Goal: Information Seeking & Learning: Check status

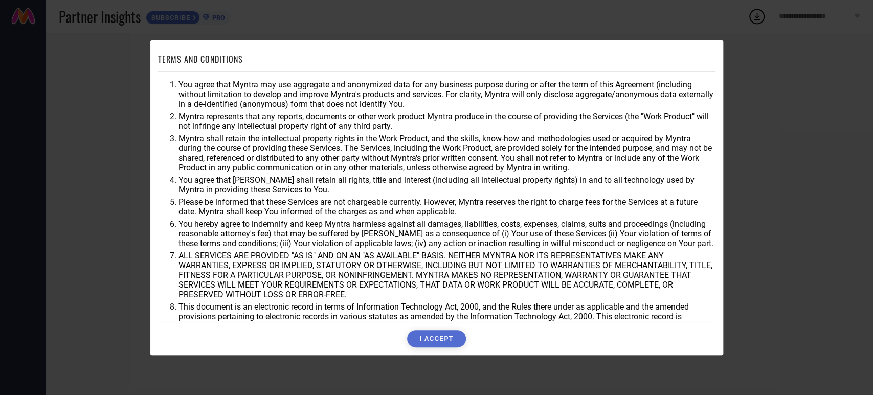
click at [426, 343] on button "I ACCEPT" at bounding box center [436, 338] width 59 height 17
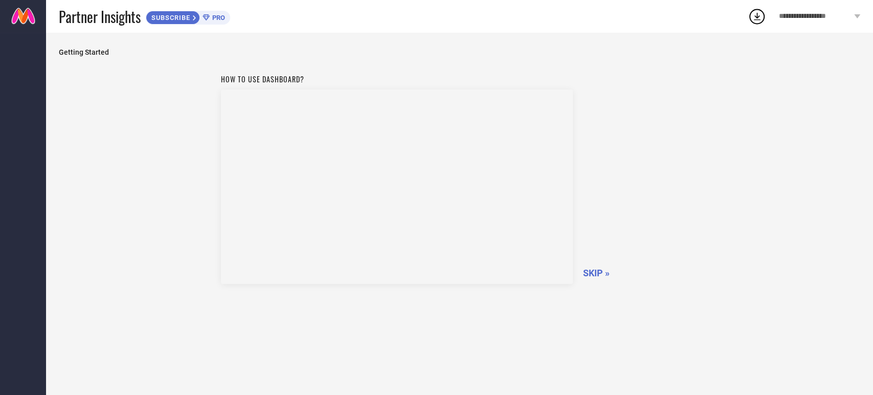
click at [589, 277] on span "SKIP »" at bounding box center [596, 273] width 27 height 11
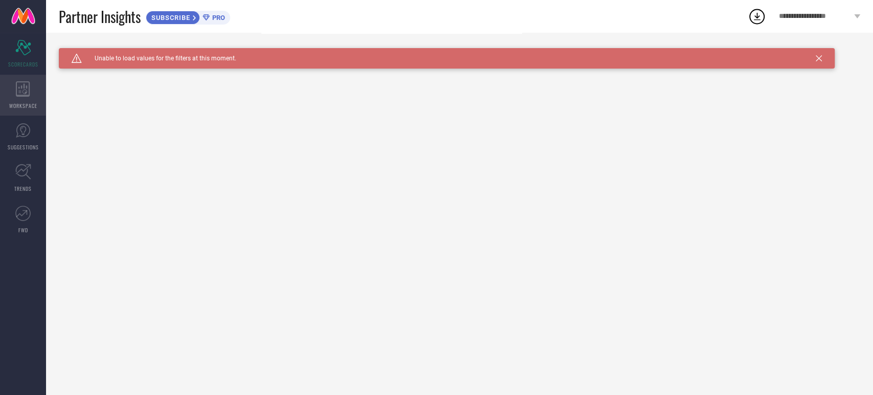
click at [10, 101] on div "WORKSPACE" at bounding box center [23, 95] width 46 height 41
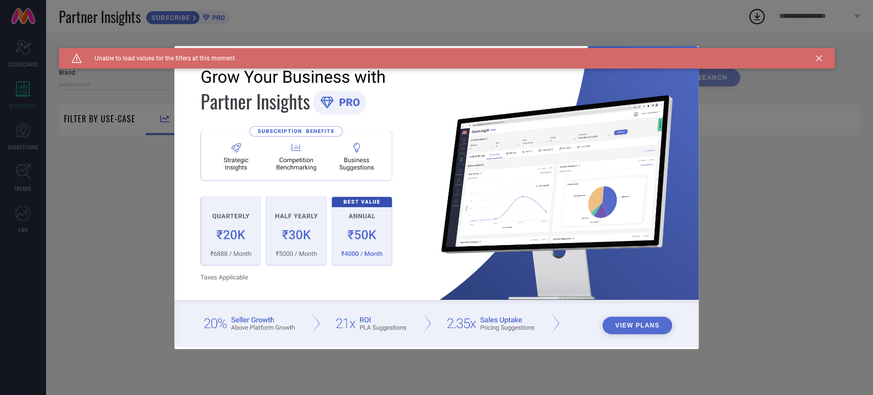
type input "1 STOP FASHION"
type input "All"
click at [817, 60] on icon at bounding box center [819, 58] width 6 height 6
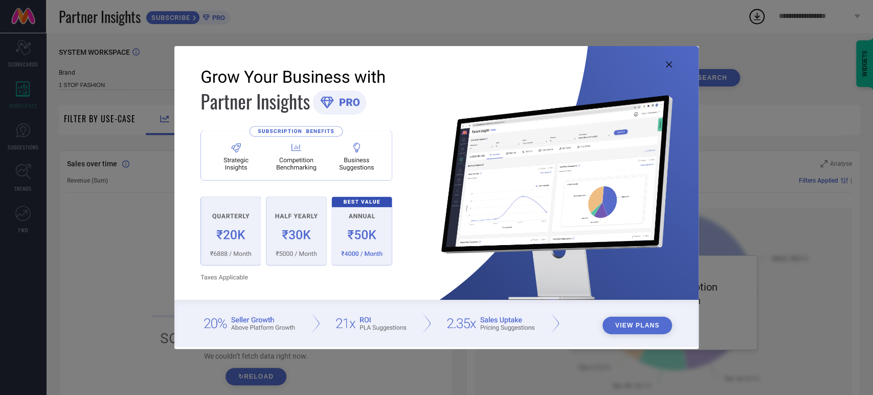
click at [668, 62] on icon at bounding box center [669, 64] width 6 height 6
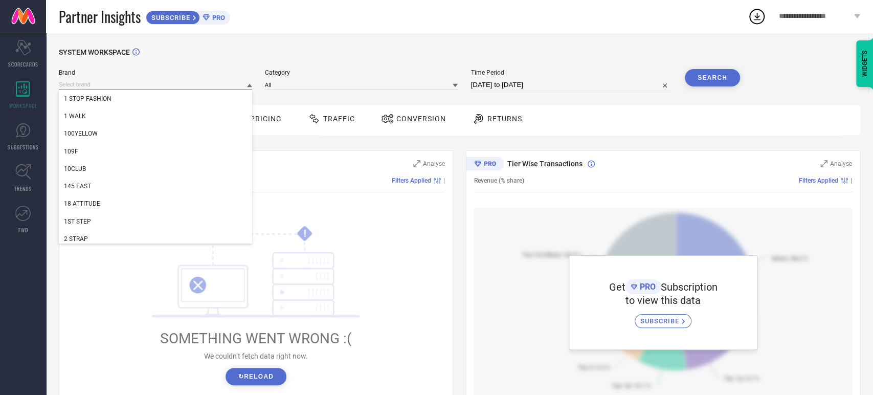
click at [218, 87] on input at bounding box center [155, 84] width 193 height 11
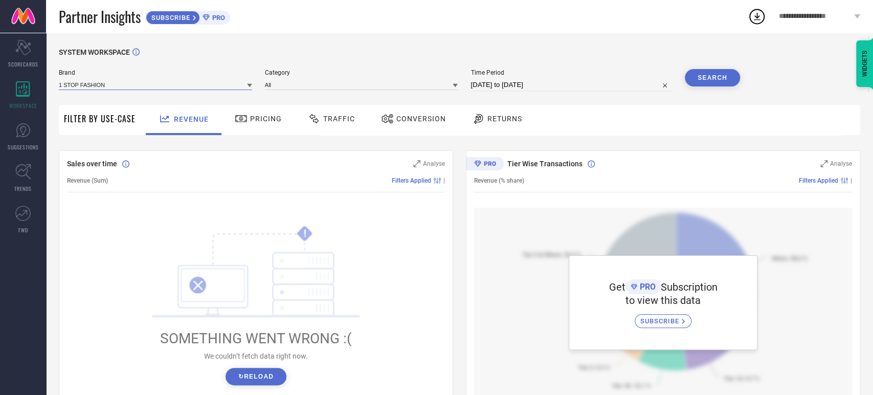
click at [218, 87] on input at bounding box center [155, 84] width 193 height 11
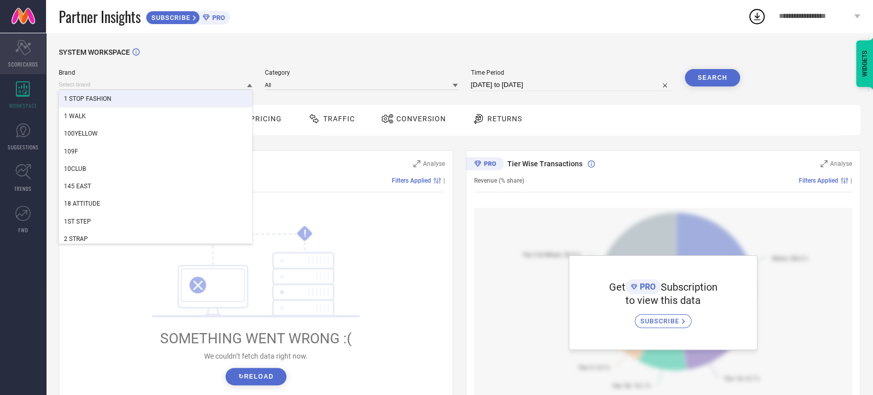
click at [25, 62] on span "SCORECARDS" at bounding box center [23, 64] width 30 height 8
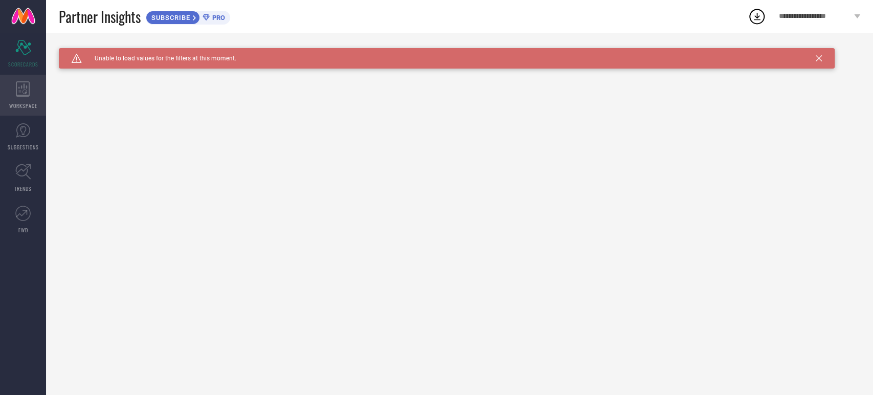
click at [21, 91] on icon at bounding box center [23, 88] width 14 height 15
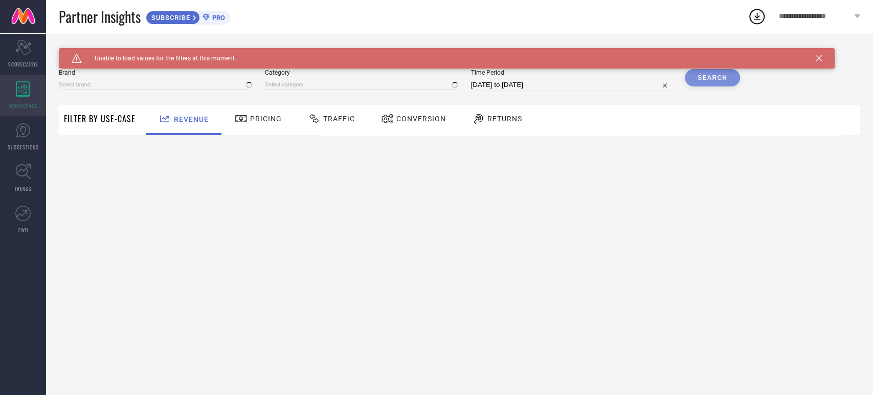
type input "1 STOP FASHION"
type input "All"
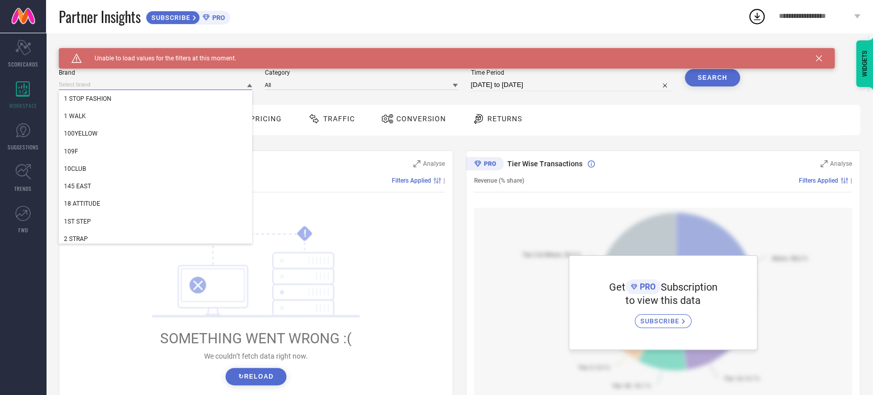
click at [229, 87] on input at bounding box center [155, 84] width 193 height 11
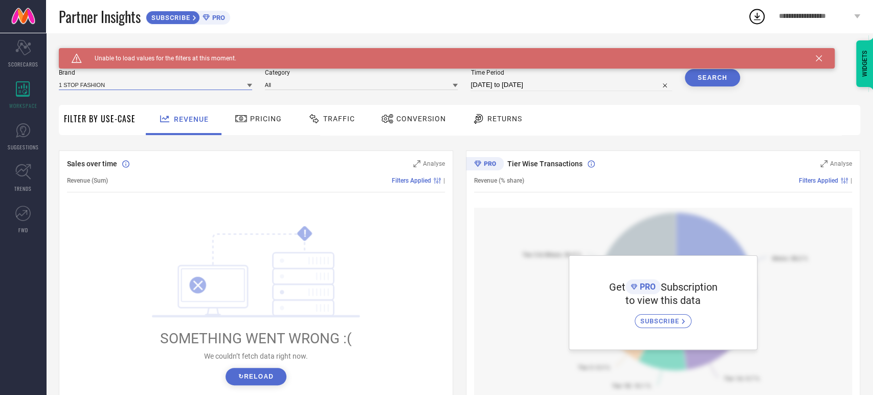
click at [229, 87] on input at bounding box center [155, 84] width 193 height 11
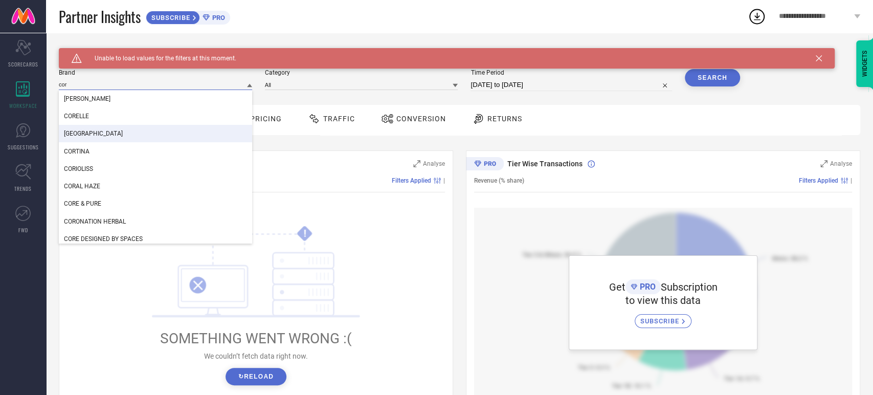
type input "cor"
click at [156, 134] on div "CORSICA" at bounding box center [155, 133] width 193 height 17
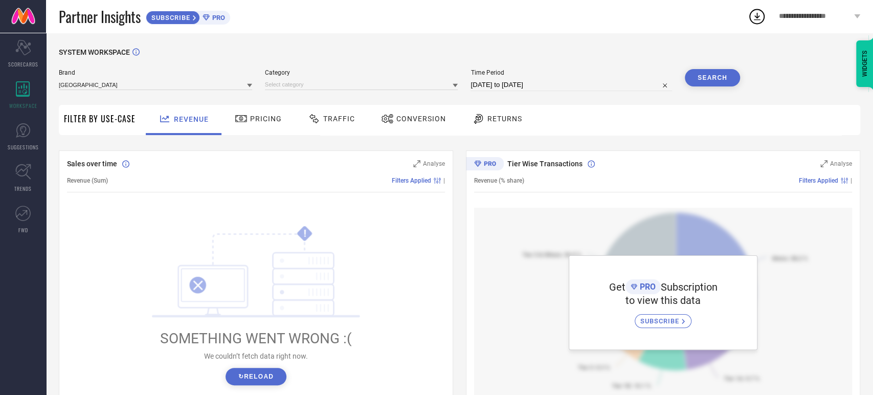
click at [729, 71] on button "Search" at bounding box center [712, 77] width 55 height 17
click at [728, 73] on div "Search" at bounding box center [712, 77] width 55 height 17
click at [256, 382] on button "↻ Reload" at bounding box center [256, 376] width 61 height 17
click at [861, 16] on div "**********" at bounding box center [819, 16] width 107 height 33
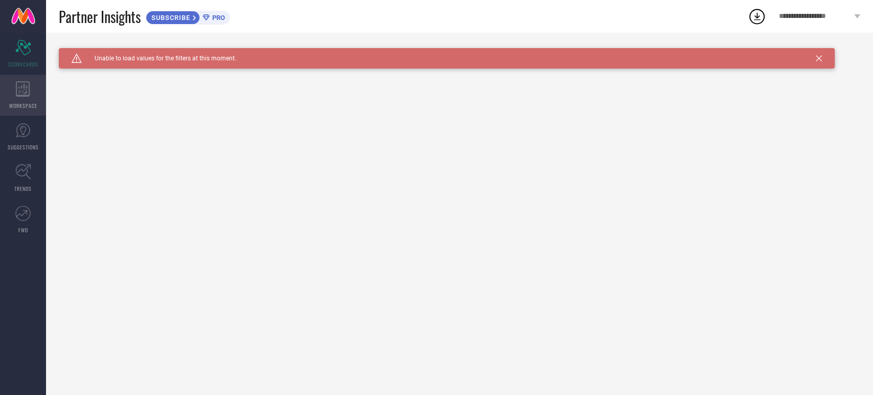
click at [21, 81] on icon at bounding box center [23, 88] width 14 height 15
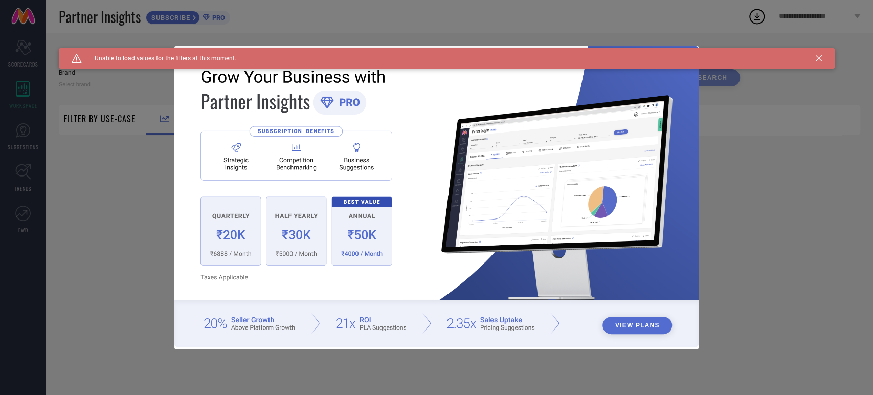
type input "1 STOP FASHION"
type input "All"
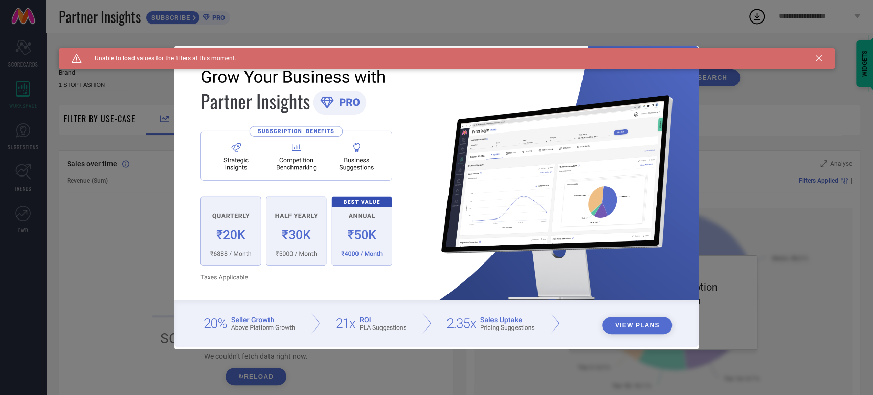
click at [819, 58] on icon at bounding box center [819, 58] width 6 height 6
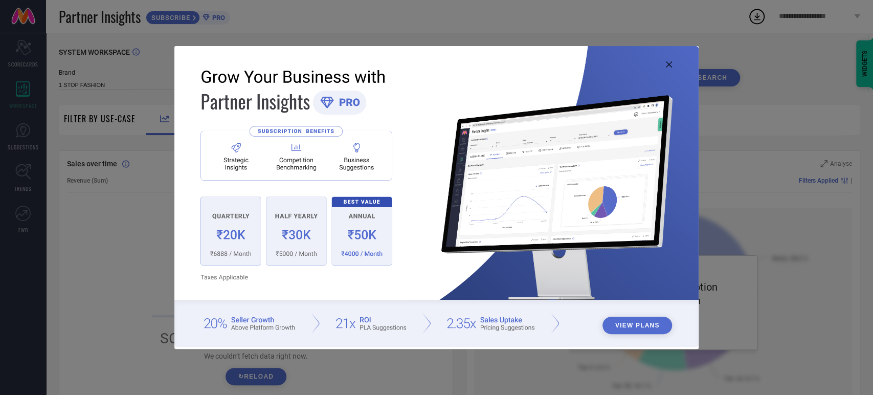
click at [670, 62] on icon at bounding box center [669, 64] width 6 height 6
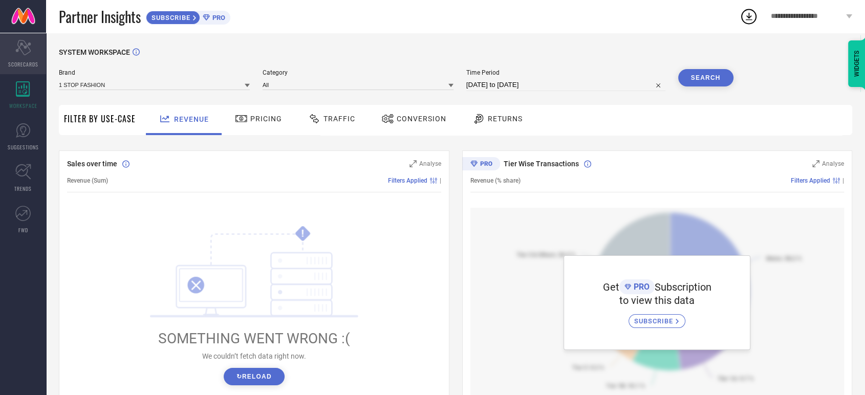
click at [25, 51] on icon "Scorecard" at bounding box center [23, 47] width 16 height 15
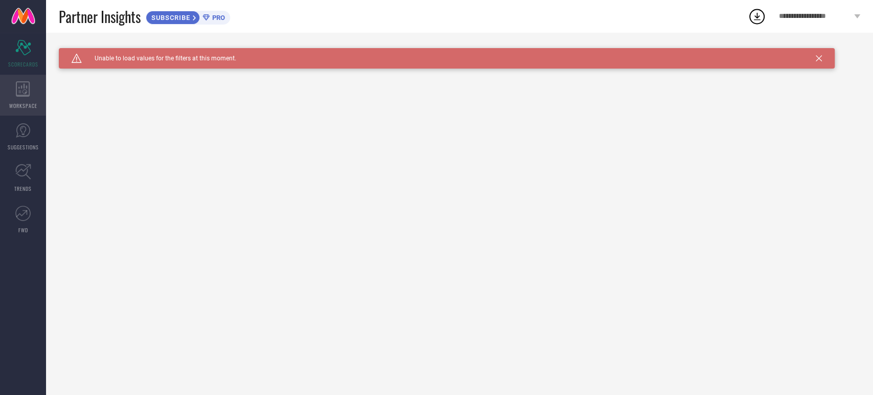
click at [26, 99] on div "WORKSPACE" at bounding box center [23, 95] width 46 height 41
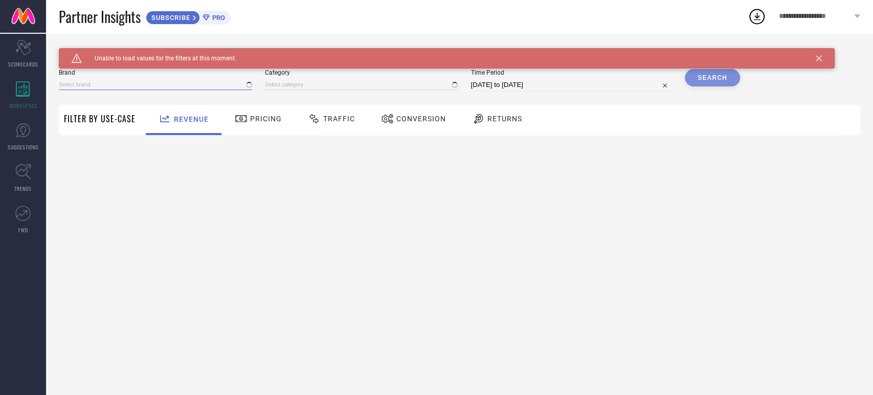
type input "All"
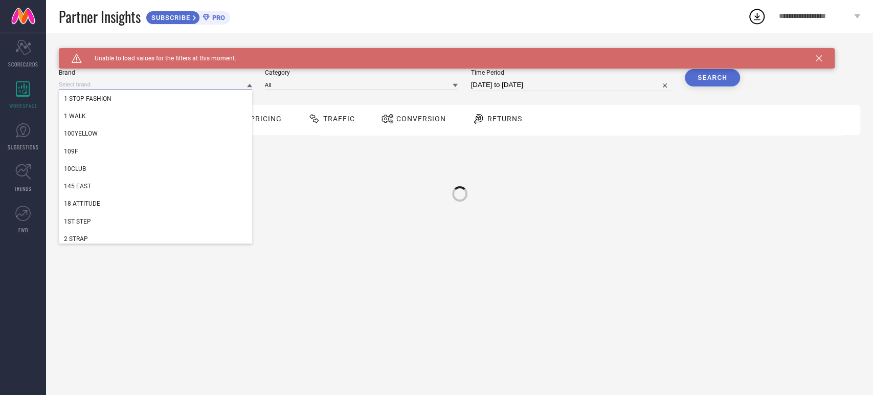
click at [180, 81] on input at bounding box center [155, 84] width 193 height 11
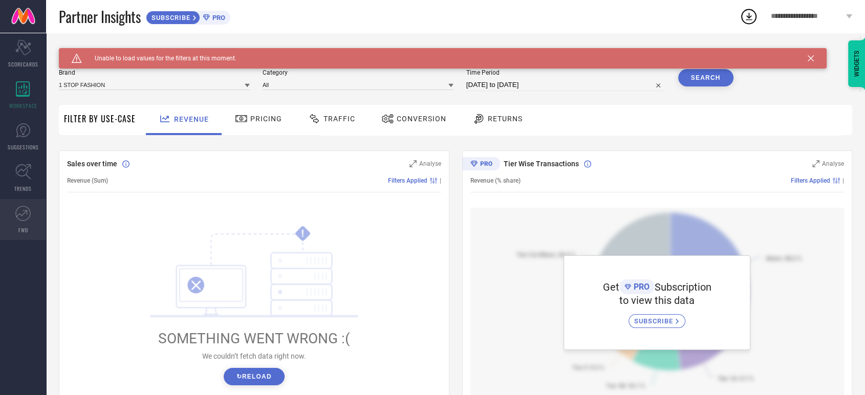
click at [22, 210] on icon at bounding box center [22, 213] width 15 height 15
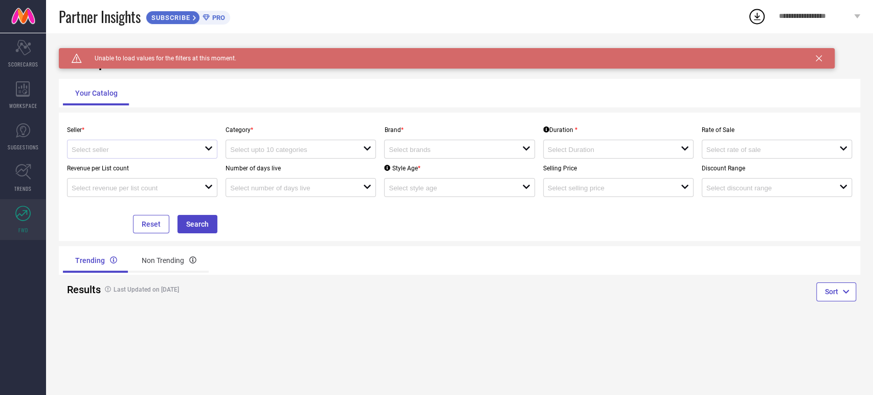
click at [201, 150] on div at bounding box center [138, 149] width 133 height 10
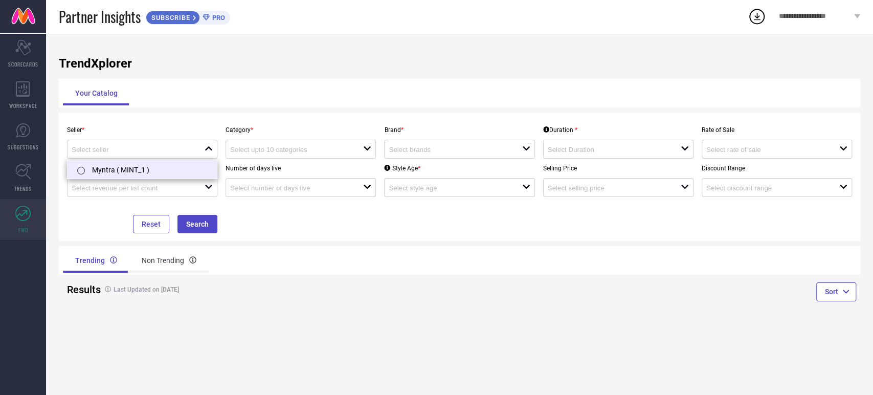
click at [158, 173] on li "Myntra ( MINT_1 )" at bounding box center [142, 169] width 149 height 18
type input "Myntra ( MINT_1 )"
click at [298, 150] on input at bounding box center [290, 150] width 120 height 8
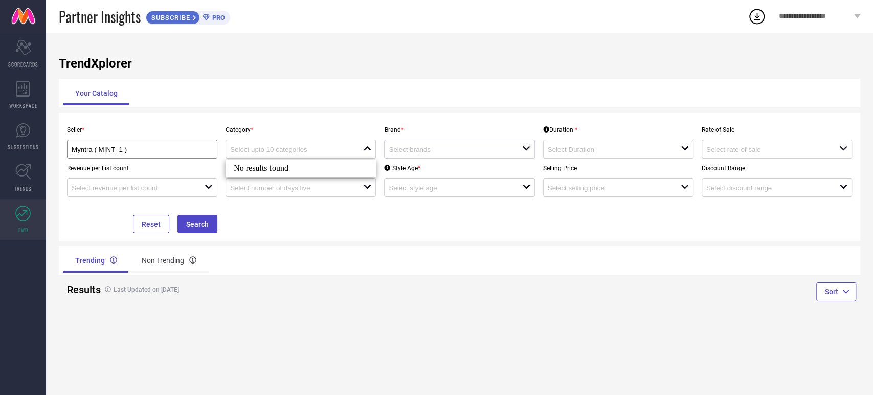
click at [517, 143] on div "open" at bounding box center [459, 149] width 150 height 19
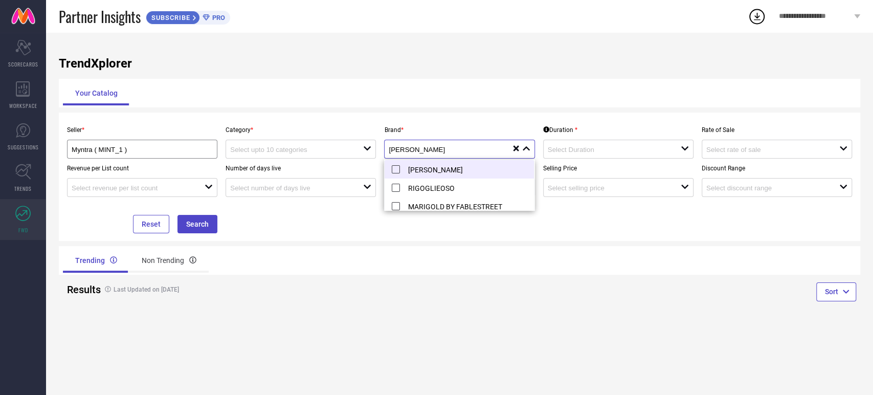
type input "[PERSON_NAME]"
click at [418, 170] on li "[PERSON_NAME]" at bounding box center [459, 169] width 149 height 18
click at [619, 290] on div "Sort" at bounding box center [660, 293] width 401 height 37
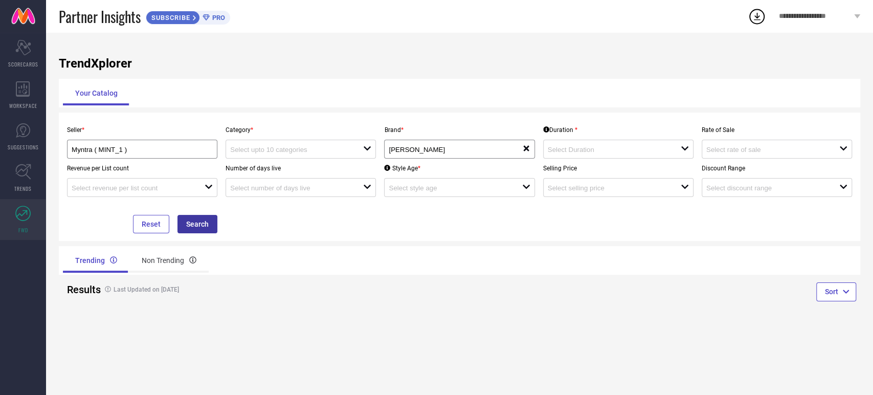
click at [189, 225] on button "Search" at bounding box center [198, 224] width 40 height 18
click at [286, 145] on div at bounding box center [296, 149] width 133 height 10
click at [201, 147] on div "Myntra ( MINT_1 )" at bounding box center [142, 149] width 141 height 10
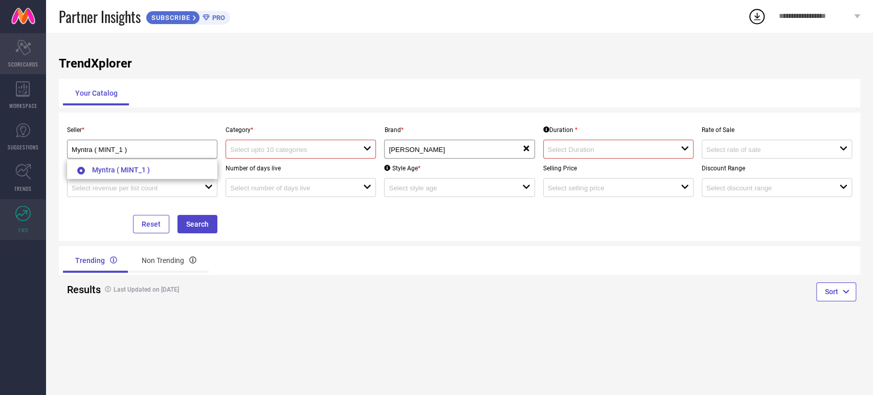
click at [32, 50] on div "Scorecard SCORECARDS" at bounding box center [23, 53] width 46 height 41
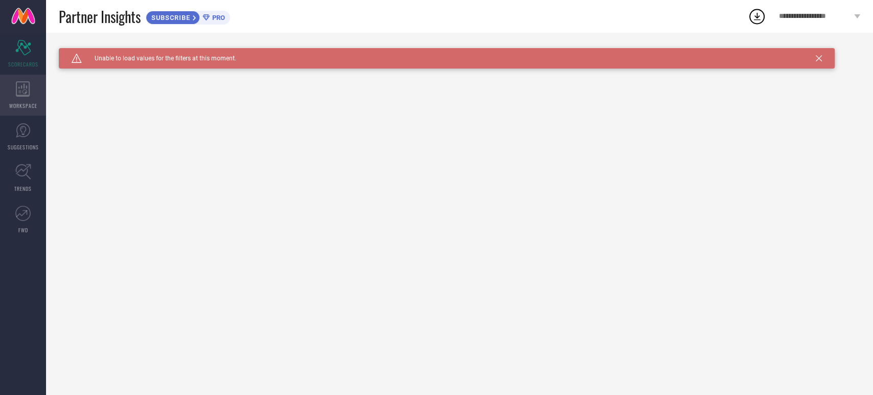
click at [23, 98] on div "WORKSPACE" at bounding box center [23, 95] width 46 height 41
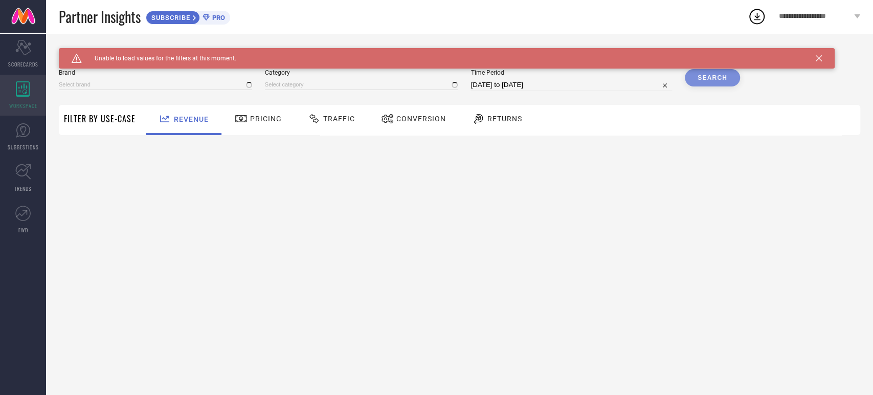
type input "1 STOP FASHION"
type input "All"
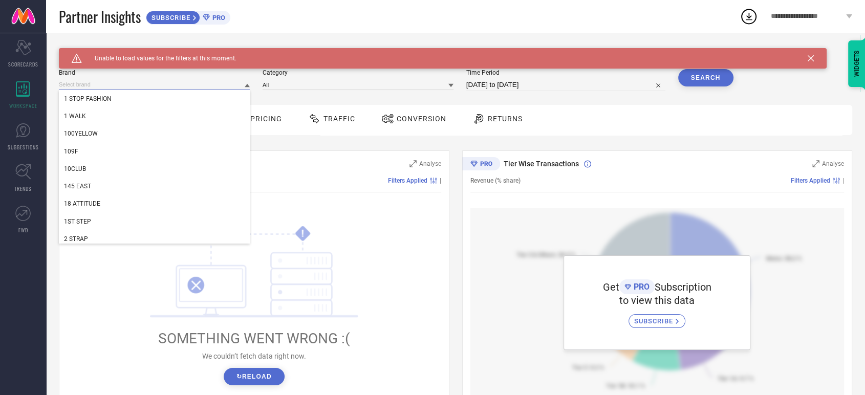
click at [191, 85] on input at bounding box center [154, 84] width 191 height 11
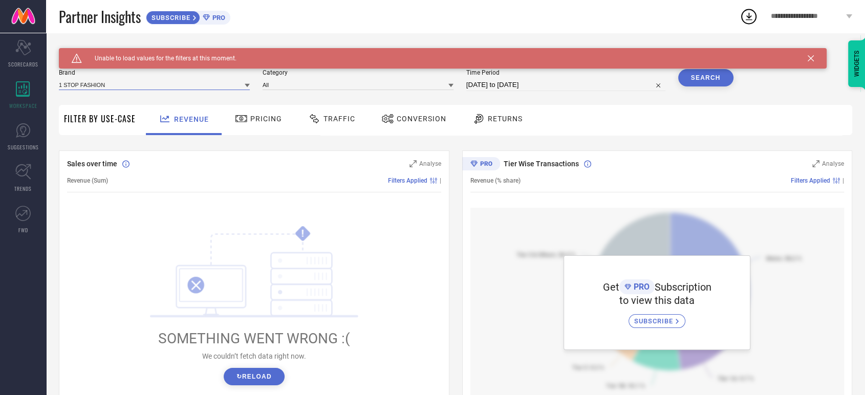
click at [191, 85] on input at bounding box center [154, 84] width 191 height 11
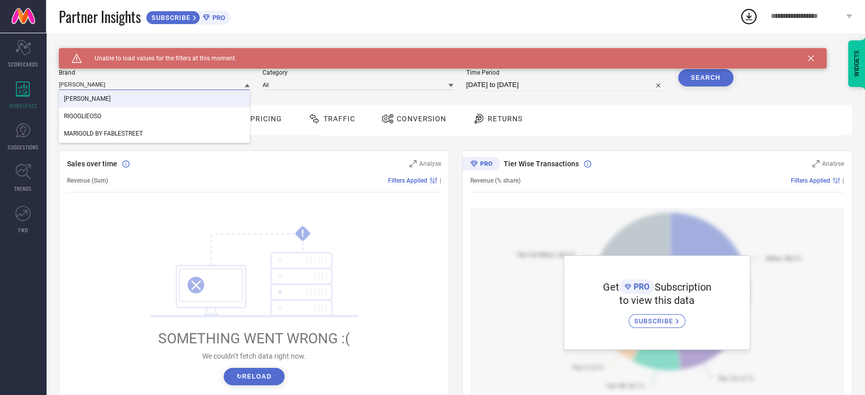
type input "[PERSON_NAME]"
click at [172, 94] on div "[PERSON_NAME]" at bounding box center [154, 98] width 191 height 17
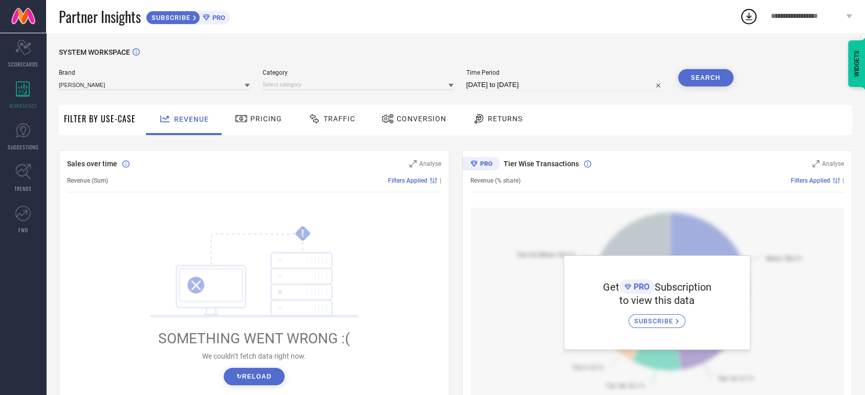
click at [702, 86] on button "Search" at bounding box center [705, 77] width 55 height 17
click at [700, 82] on div "Search" at bounding box center [705, 77] width 55 height 17
click at [700, 76] on div "Search" at bounding box center [705, 77] width 55 height 17
